Goal: Task Accomplishment & Management: Use online tool/utility

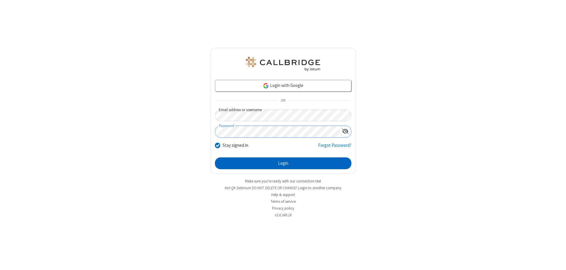
click at [283, 163] on button "Login" at bounding box center [283, 163] width 136 height 12
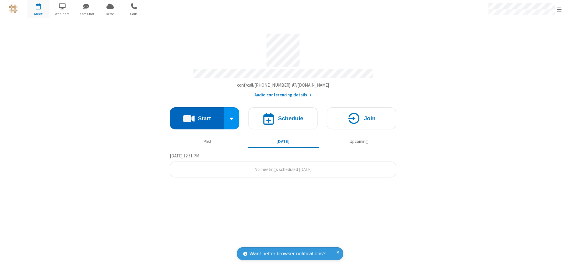
click at [197, 116] on button "Start" at bounding box center [197, 118] width 55 height 22
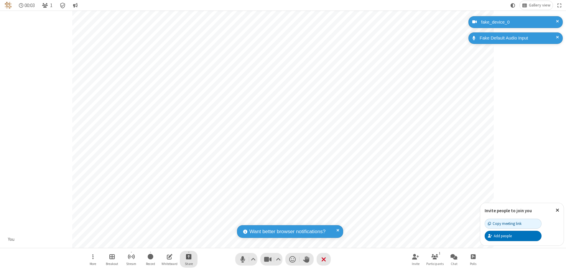
click at [189, 256] on span "Start sharing" at bounding box center [189, 256] width 6 height 7
click at [165, 242] on span "Share my screen" at bounding box center [165, 242] width 7 height 5
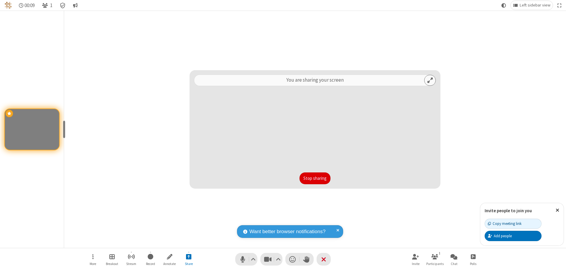
click at [315, 178] on button "Stop sharing" at bounding box center [315, 178] width 31 height 12
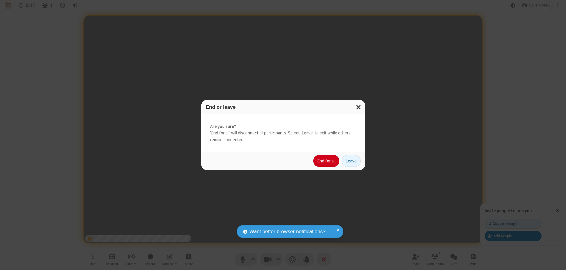
click at [327, 161] on button "End for all" at bounding box center [326, 161] width 26 height 12
